Goal: Find contact information: Find contact information

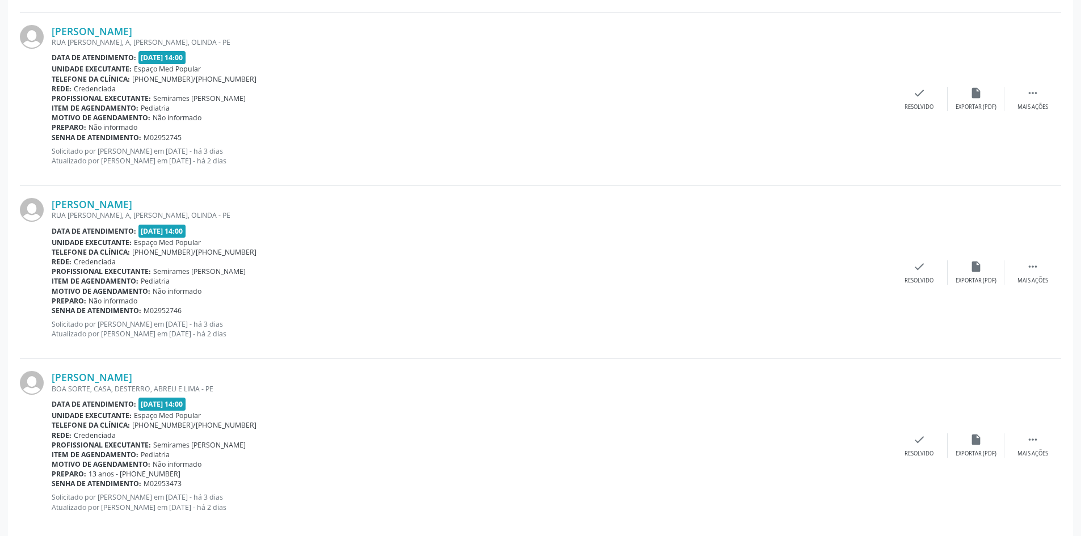
scroll to position [549, 0]
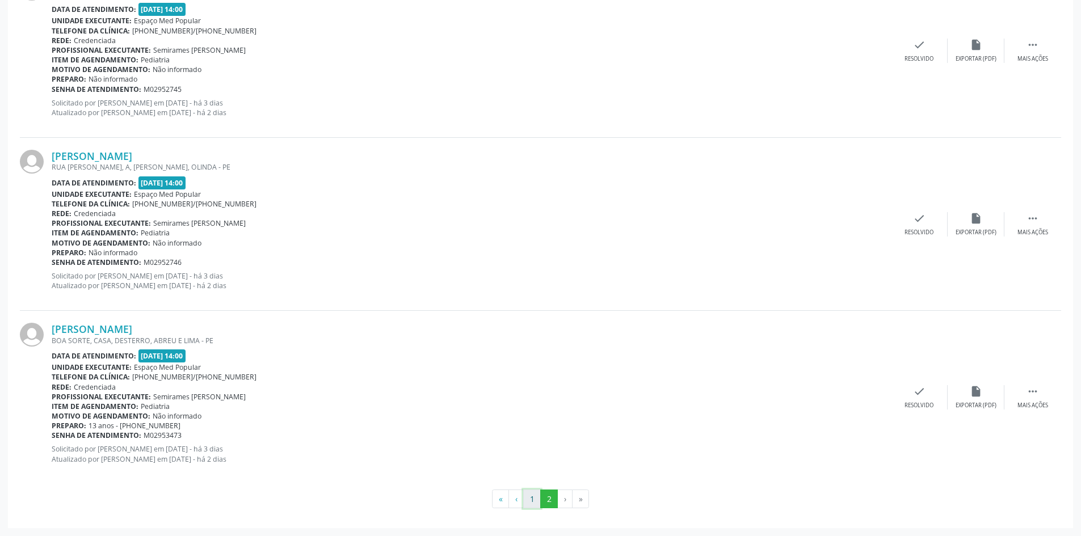
click at [528, 499] on button "1" at bounding box center [532, 499] width 18 height 19
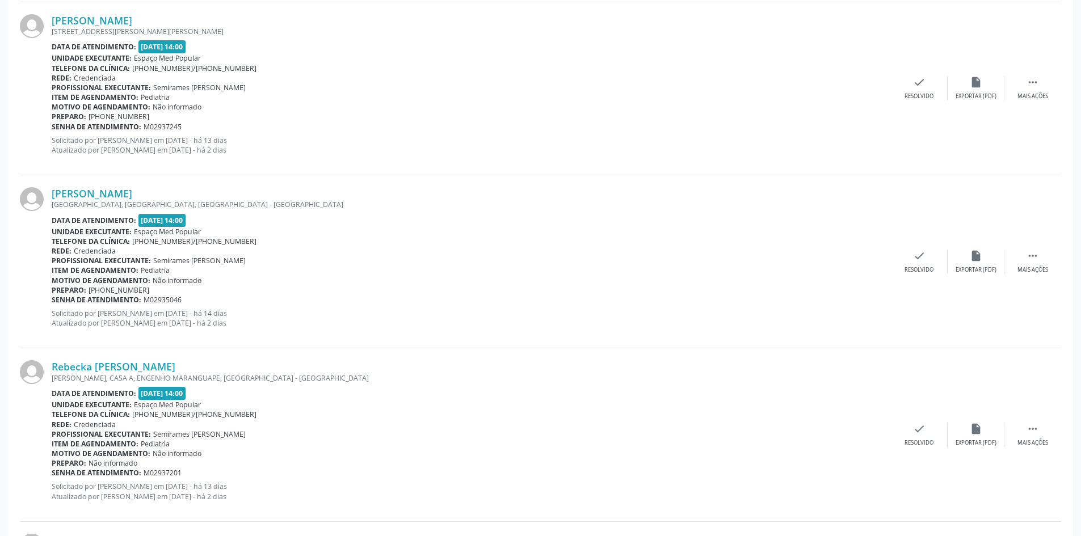
scroll to position [511, 0]
click at [132, 193] on link "[PERSON_NAME]" at bounding box center [92, 194] width 81 height 12
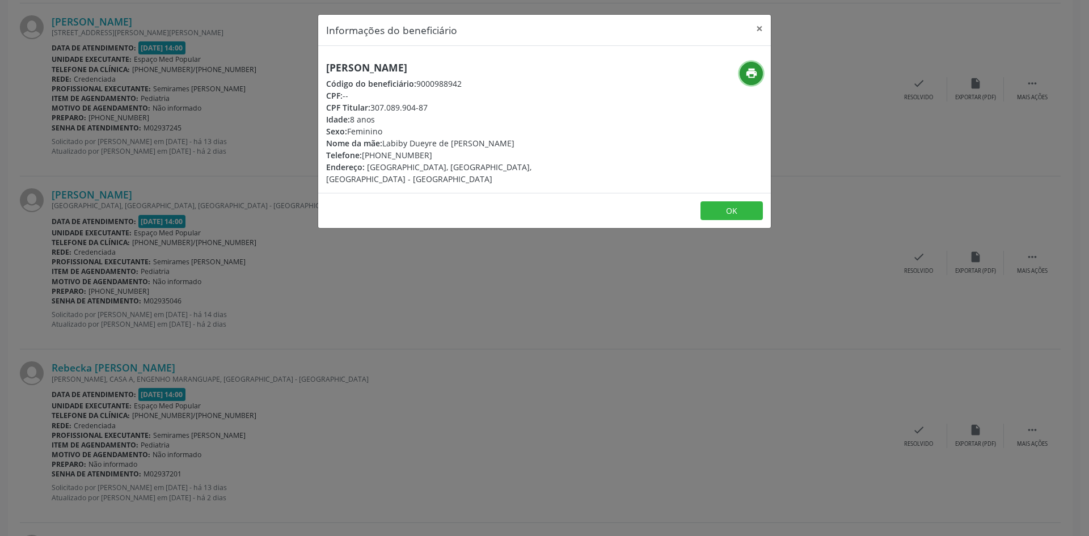
click at [745, 78] on icon "print" at bounding box center [751, 73] width 12 height 12
click at [213, 83] on div "Informações do beneficiário × [PERSON_NAME] Código do beneficiário: 9000988942 …" at bounding box center [544, 268] width 1089 height 536
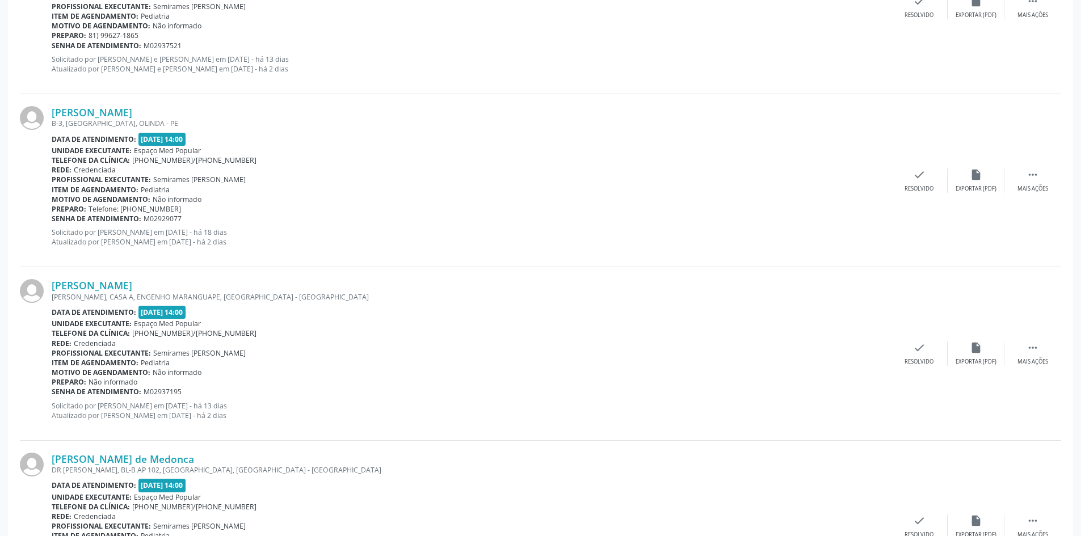
scroll to position [2455, 0]
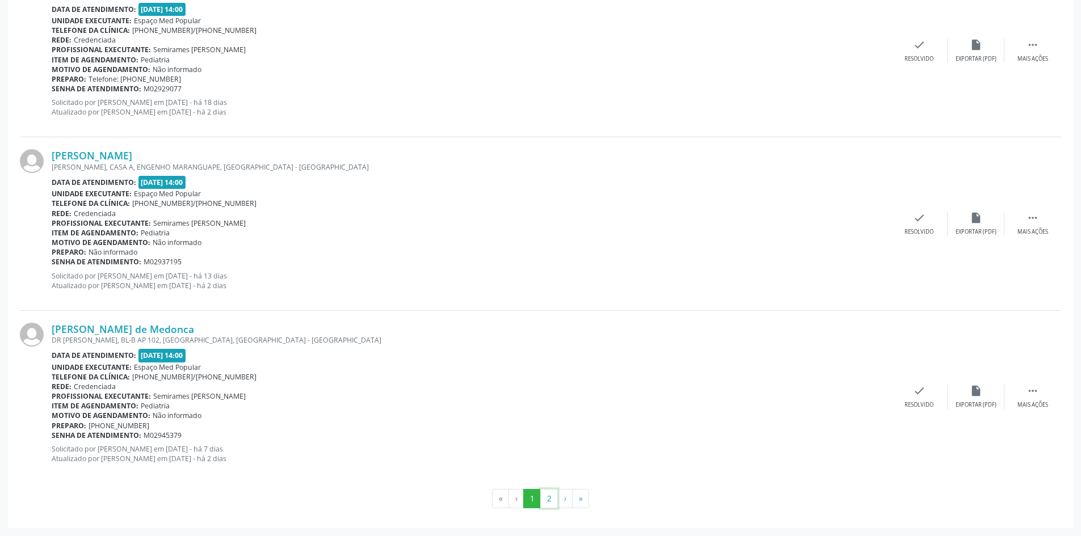
click at [547, 496] on button "2" at bounding box center [549, 498] width 18 height 19
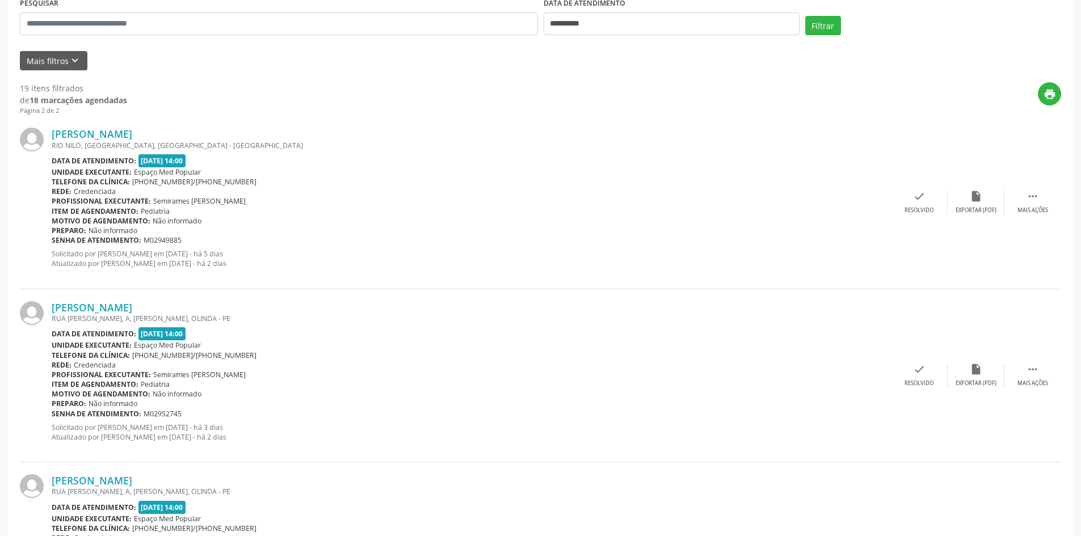
scroll to position [227, 0]
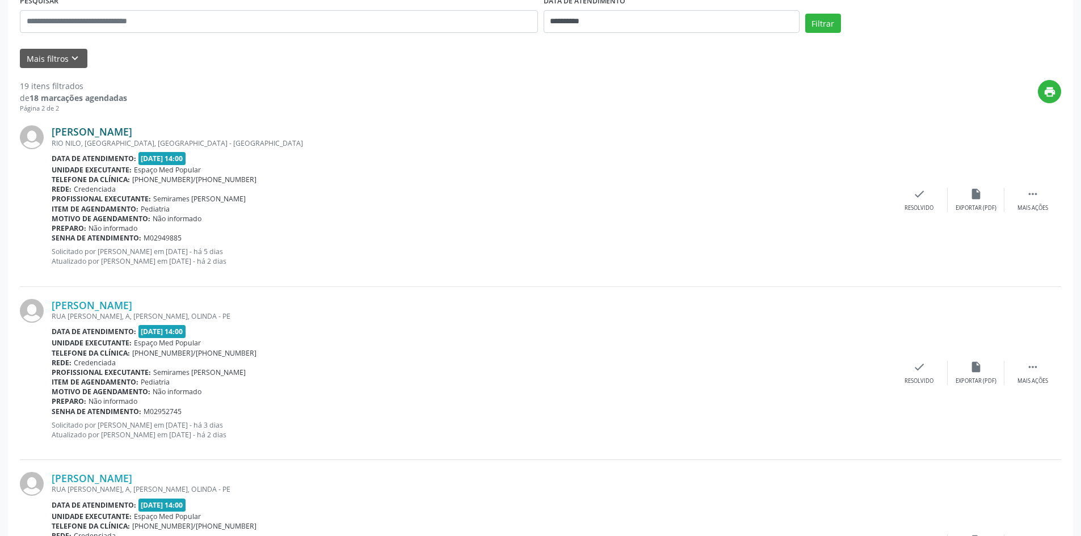
click at [132, 130] on link "[PERSON_NAME]" at bounding box center [92, 131] width 81 height 12
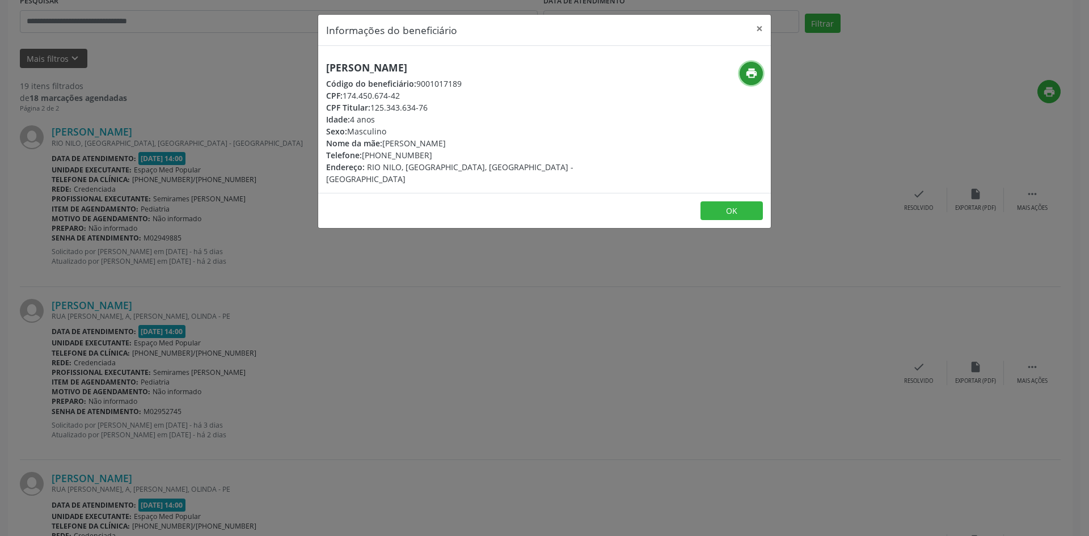
click at [753, 74] on icon "print" at bounding box center [751, 73] width 12 height 12
click at [321, 333] on div "Informações do beneficiário × [PERSON_NAME] Código do beneficiário: 9001017189 …" at bounding box center [544, 268] width 1089 height 536
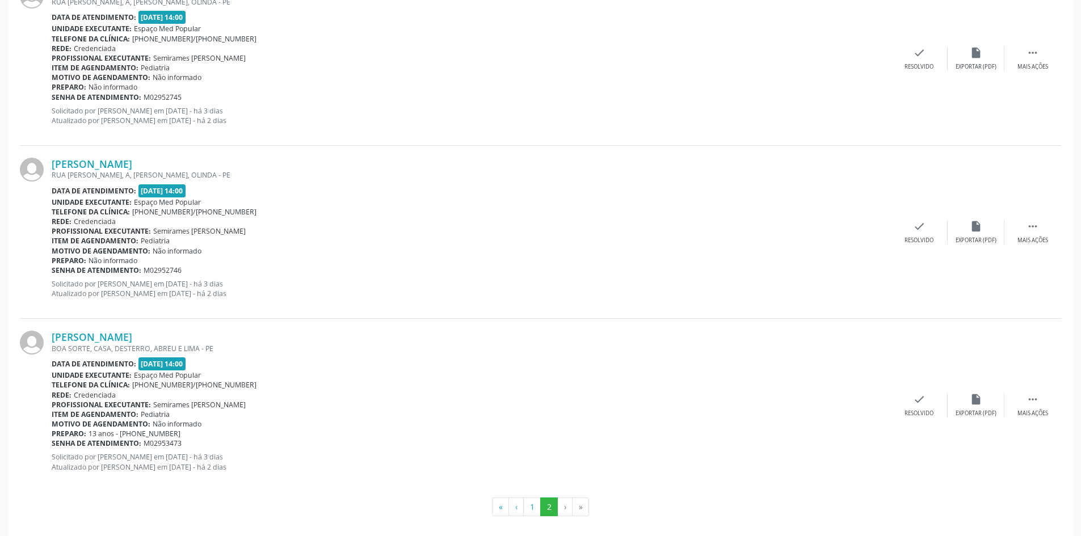
scroll to position [549, 0]
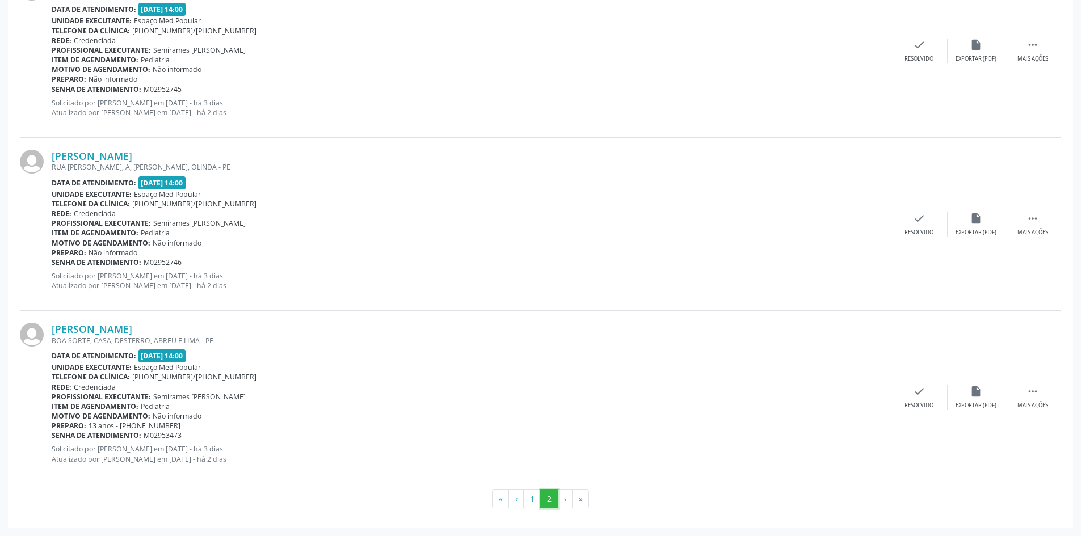
click at [540, 496] on button "2" at bounding box center [549, 499] width 18 height 19
click at [537, 498] on button "1" at bounding box center [532, 499] width 18 height 19
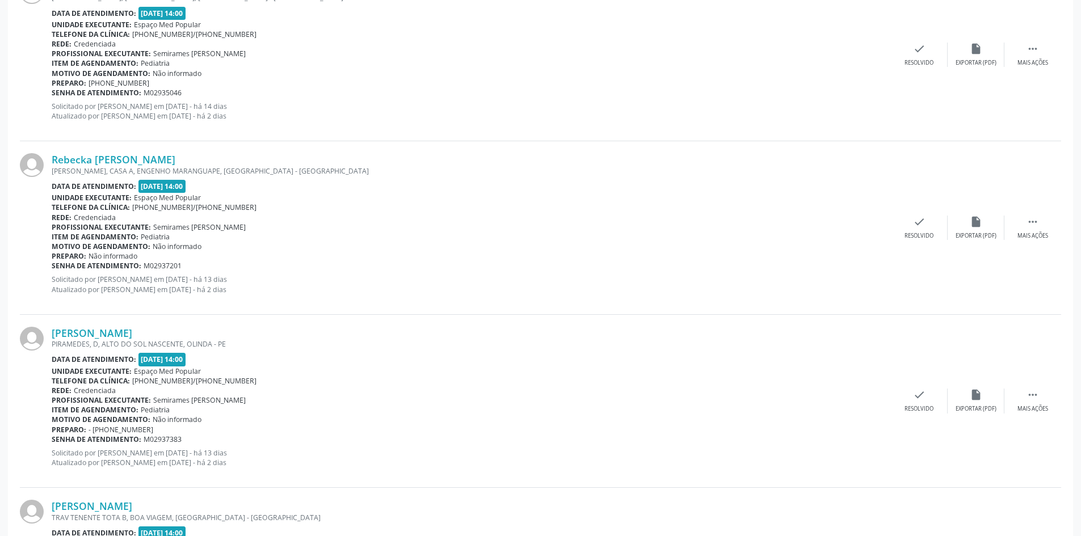
scroll to position [908, 0]
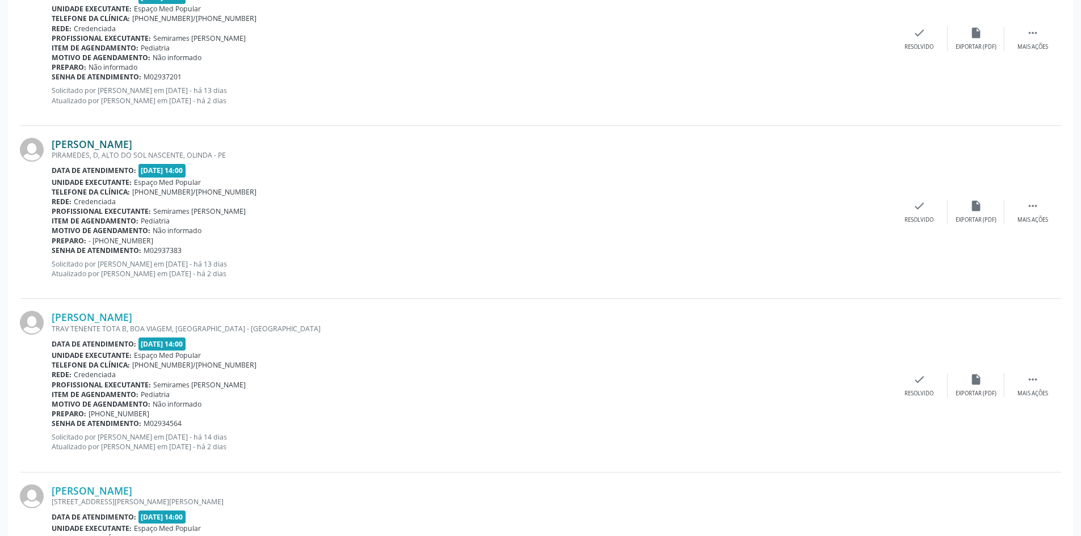
click at [132, 140] on link "[PERSON_NAME]" at bounding box center [92, 144] width 81 height 12
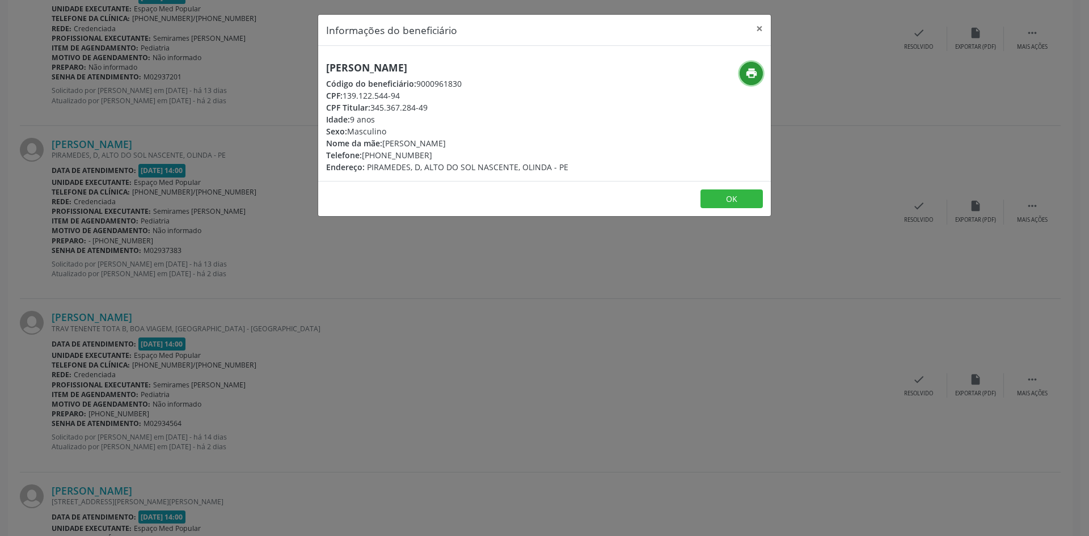
click at [748, 74] on icon "print" at bounding box center [751, 73] width 12 height 12
drag, startPoint x: 239, startPoint y: 158, endPoint x: 233, endPoint y: 162, distance: 7.4
click at [238, 158] on div "Informações do beneficiário × [PERSON_NAME] Código do beneficiário: 9000961830 …" at bounding box center [544, 268] width 1089 height 536
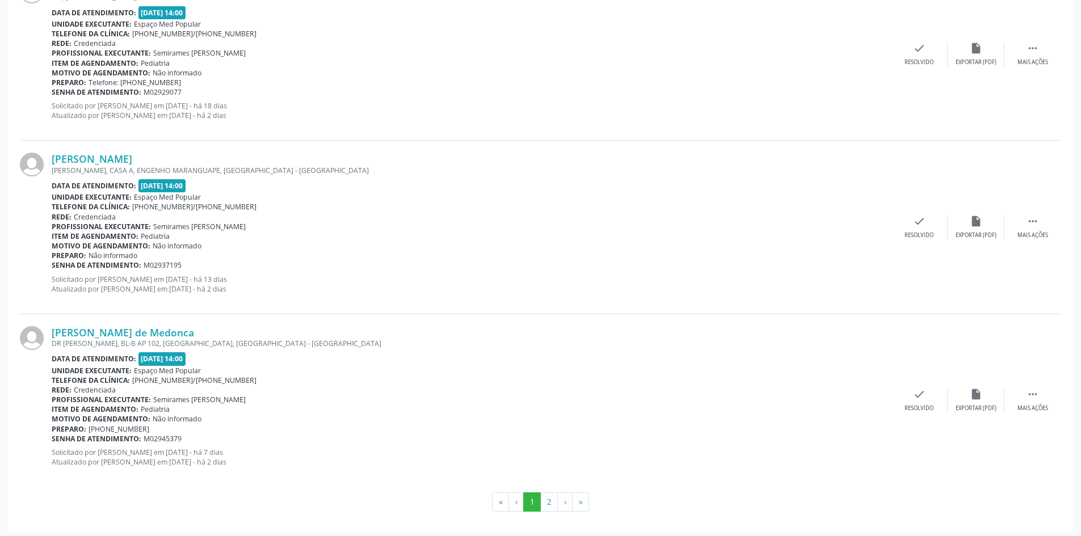
scroll to position [2455, 0]
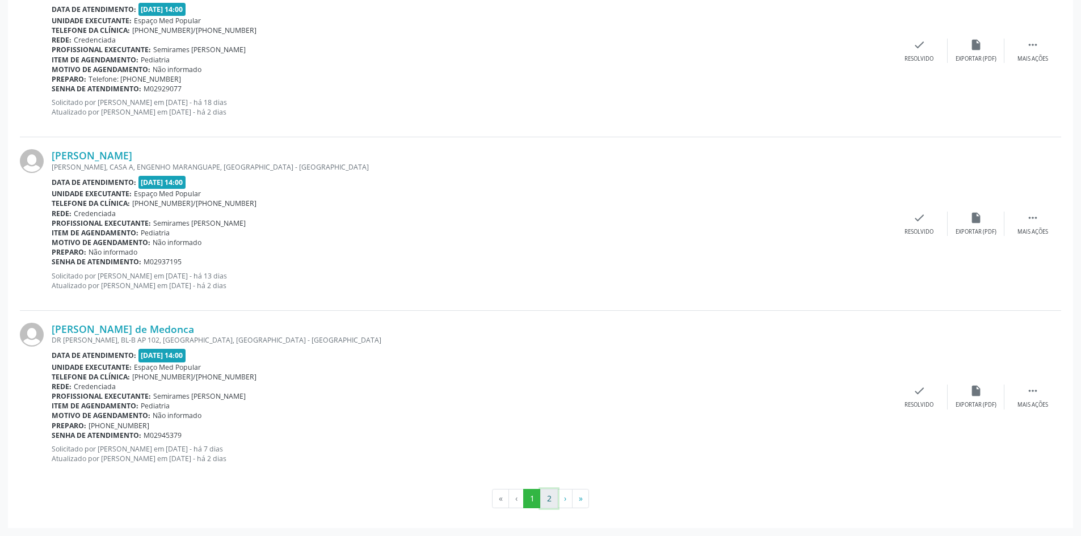
click at [542, 499] on button "2" at bounding box center [549, 498] width 18 height 19
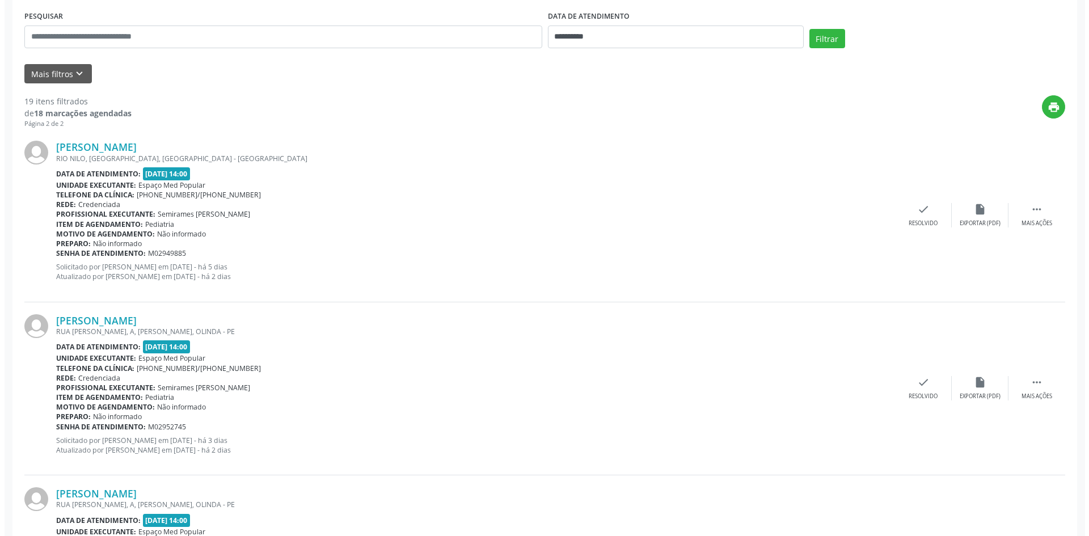
scroll to position [209, 0]
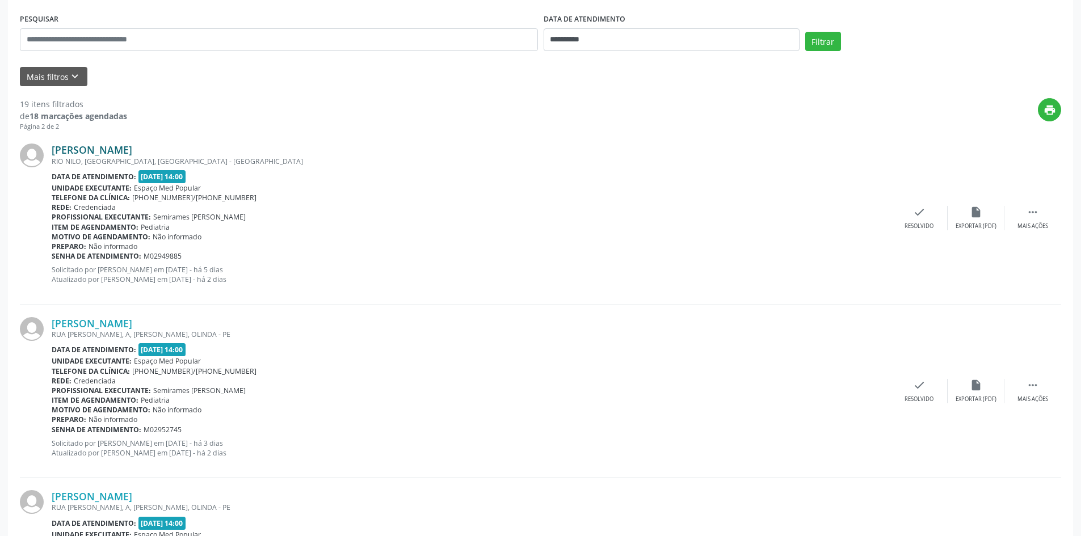
click at [132, 147] on link "[PERSON_NAME]" at bounding box center [92, 150] width 81 height 12
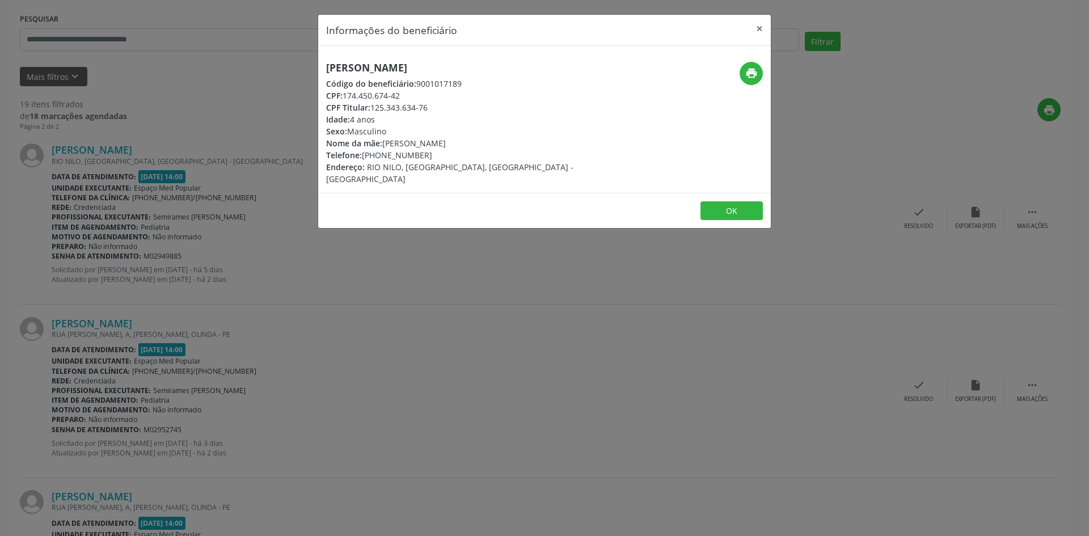
drag, startPoint x: 428, startPoint y: 153, endPoint x: 390, endPoint y: 155, distance: 38.6
click at [381, 156] on div "Telefone: [PHONE_NUMBER]" at bounding box center [469, 155] width 286 height 12
copy div "99410-4214"
